Goal: Information Seeking & Learning: Learn about a topic

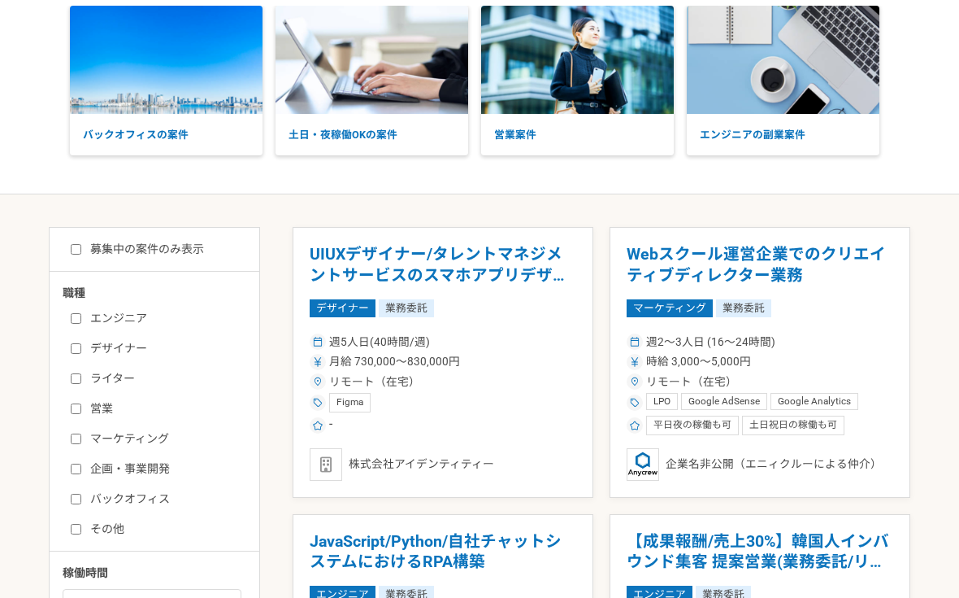
scroll to position [178, 0]
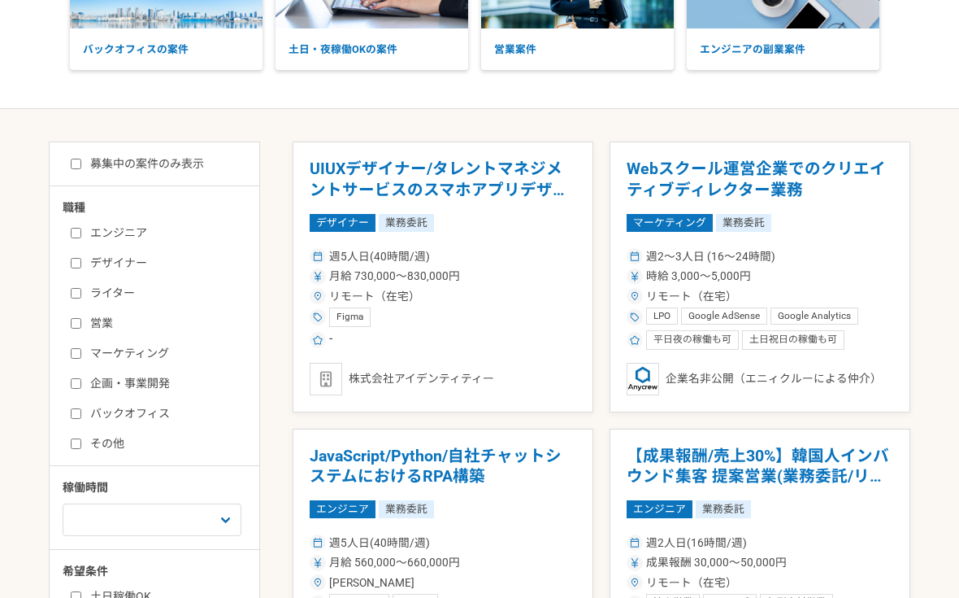
click at [79, 326] on input "営業" at bounding box center [76, 323] width 11 height 11
checkbox input "true"
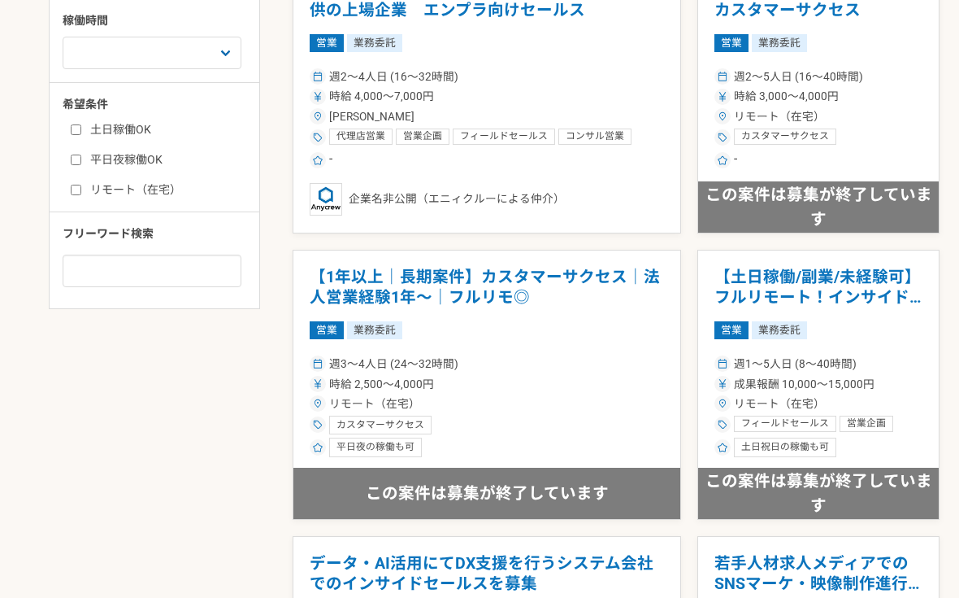
scroll to position [702, 0]
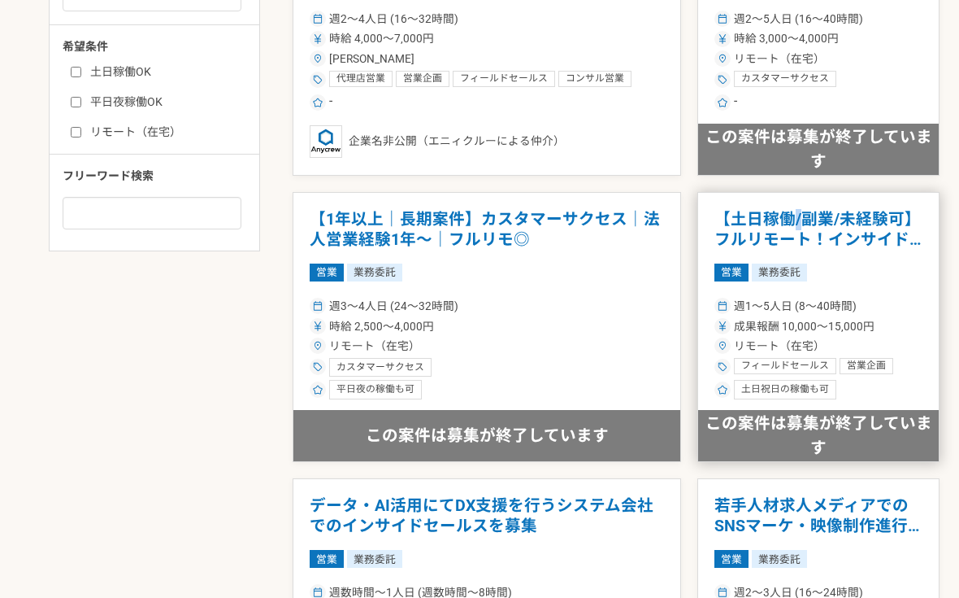
click at [715, 215] on h1 "【土日稼働/副業/未経験可】フルリモート！インサイドセールス募集（長期案件）" at bounding box center [819, 229] width 208 height 41
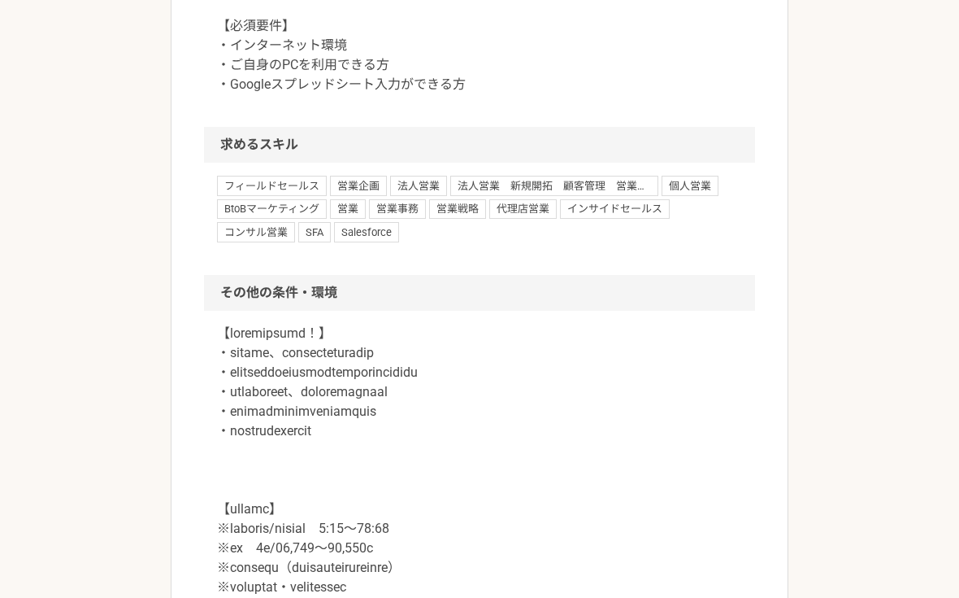
scroll to position [1690, 0]
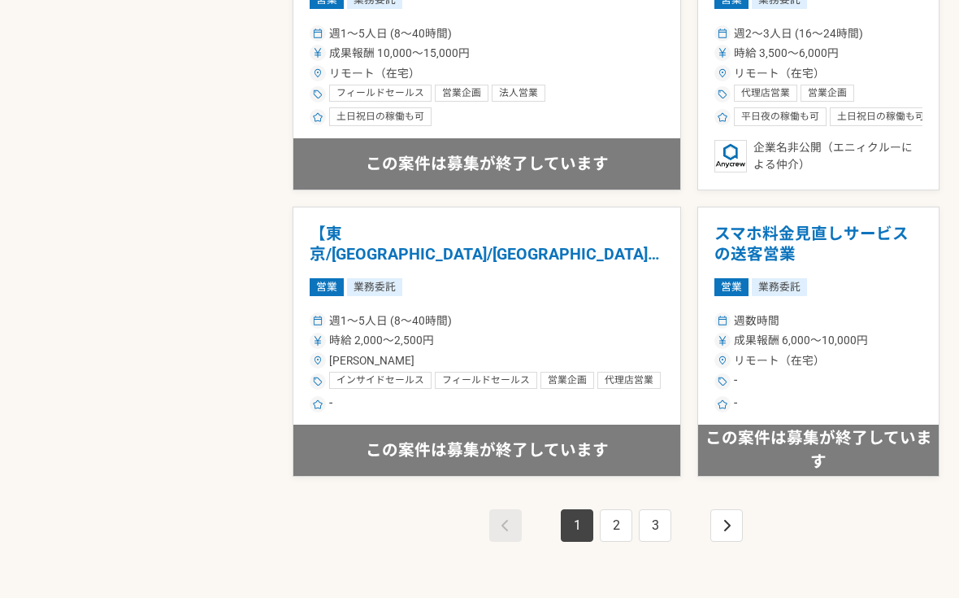
scroll to position [2705, 0]
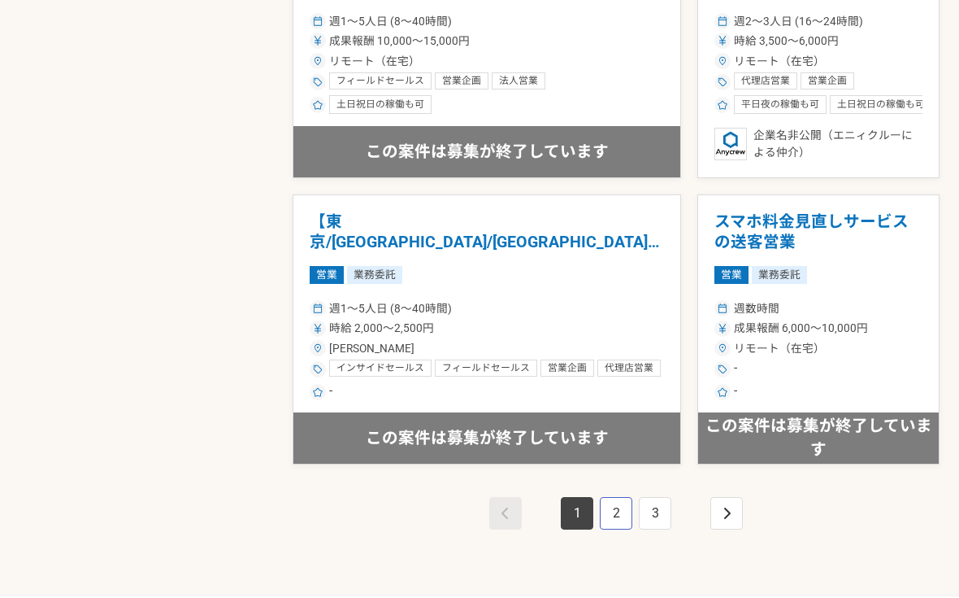
click at [600, 509] on link "2" at bounding box center [616, 513] width 33 height 33
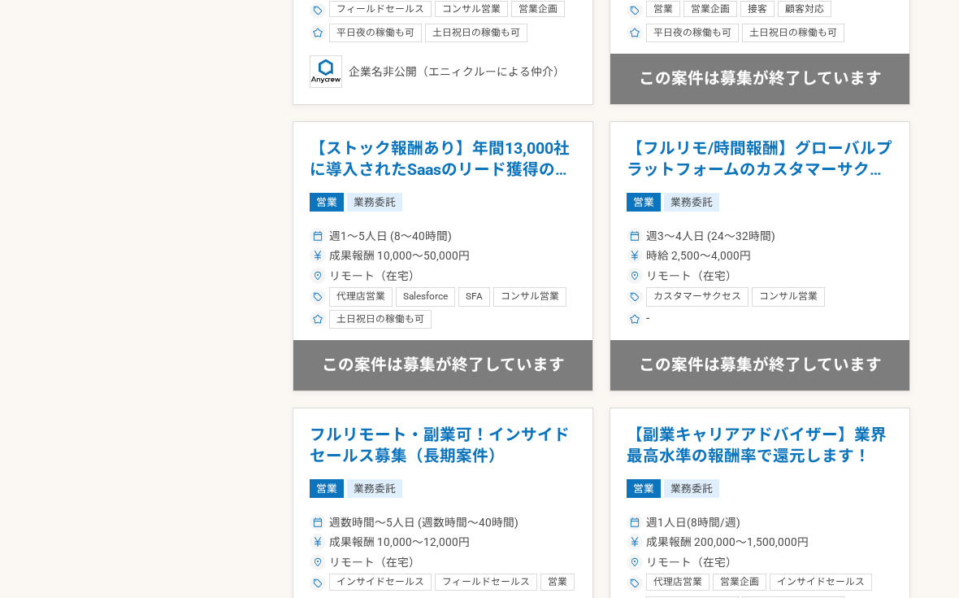
scroll to position [2781, 0]
